Goal: Information Seeking & Learning: Compare options

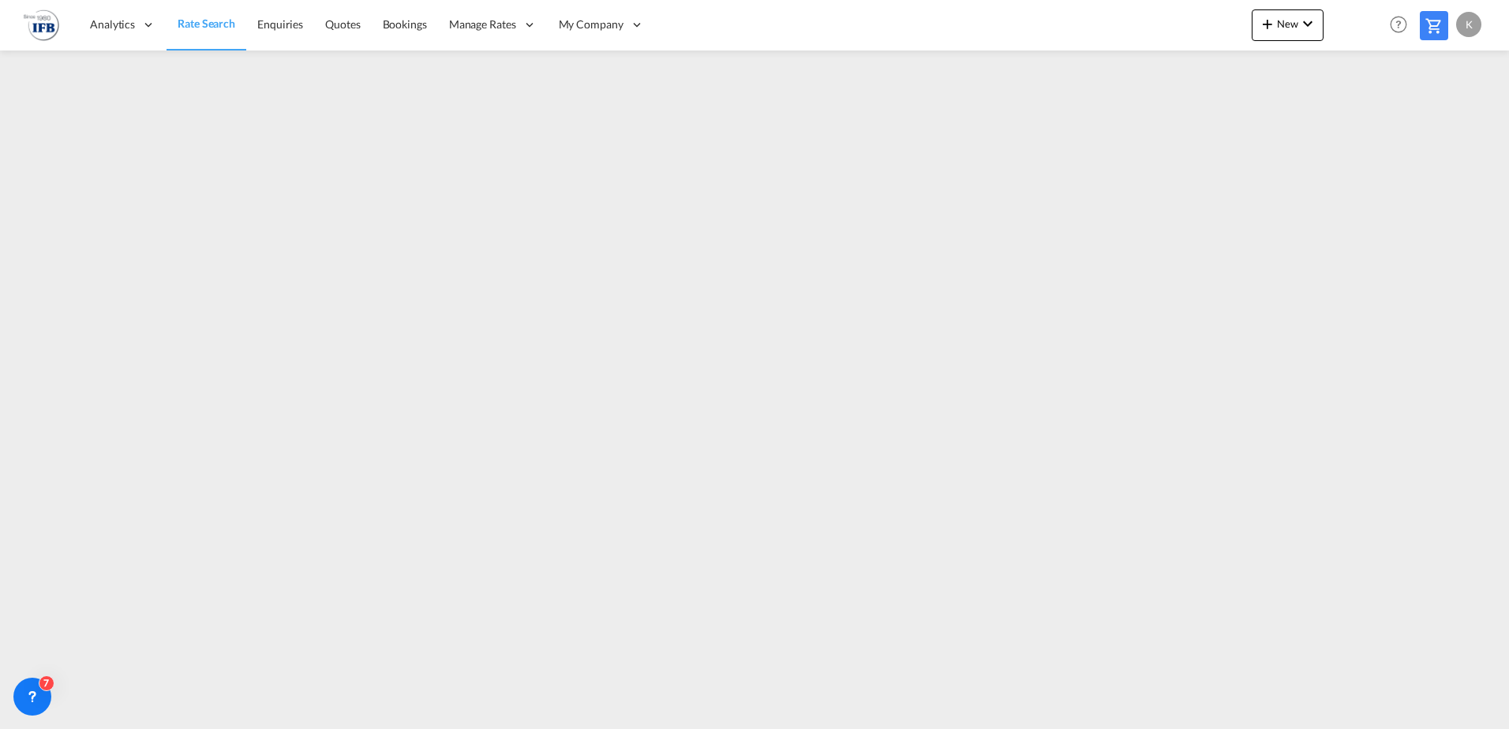
click at [205, 19] on span "Rate Search" at bounding box center [207, 23] width 58 height 13
click at [201, 32] on link "Rate Search" at bounding box center [206, 24] width 80 height 51
